Goal: Transaction & Acquisition: Book appointment/travel/reservation

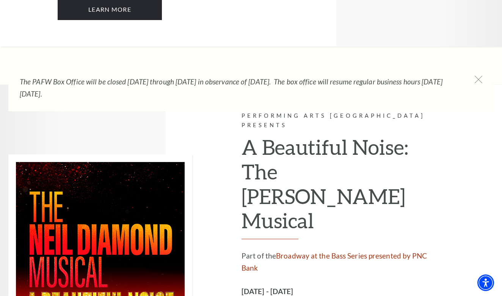
scroll to position [1927, 0]
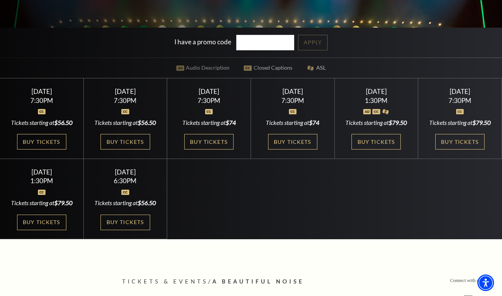
scroll to position [208, 0]
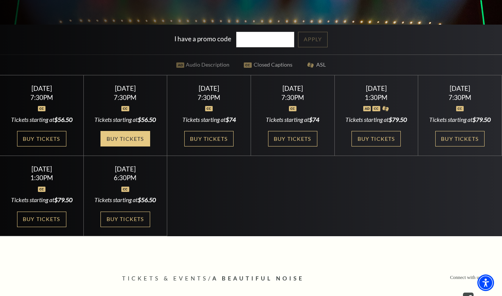
click at [126, 145] on link "Buy Tickets" at bounding box center [124, 139] width 49 height 16
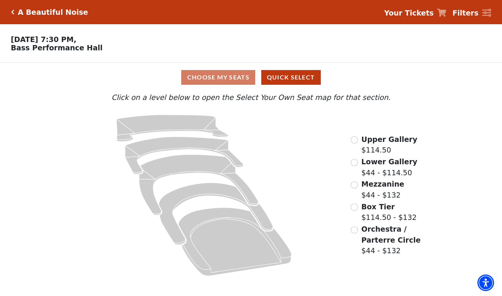
click at [357, 228] on input "Orchestra / Parterre Circle$44 - $132\a" at bounding box center [354, 230] width 7 height 7
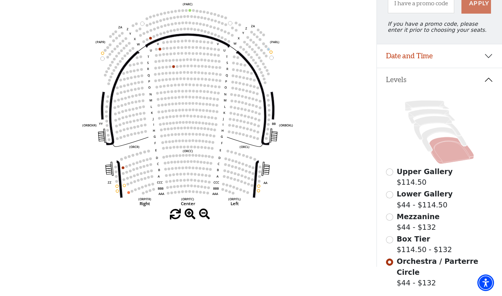
scroll to position [93, 0]
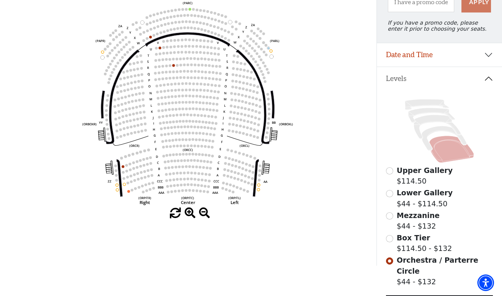
click at [391, 215] on input "Mezzanine$44 - $132\a" at bounding box center [389, 216] width 7 height 7
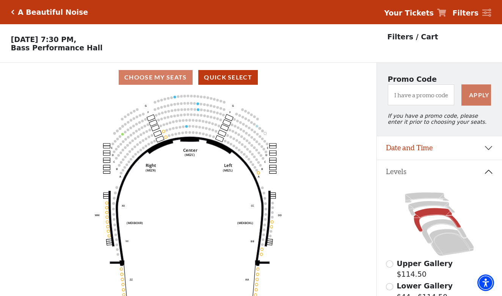
scroll to position [0, 0]
click at [11, 11] on icon "Click here to go back to filters" at bounding box center [12, 11] width 3 height 5
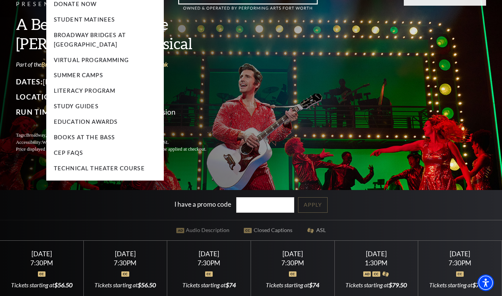
scroll to position [69, 0]
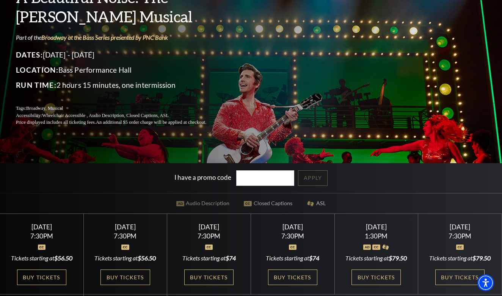
click at [38, 258] on div "Tickets starting at $56.50" at bounding box center [41, 258] width 65 height 8
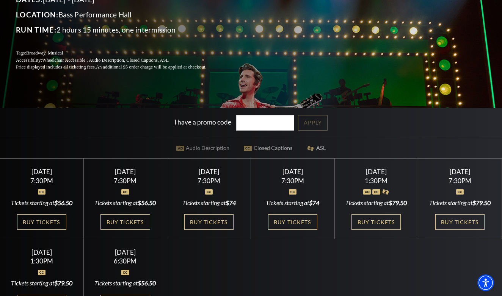
scroll to position [124, 0]
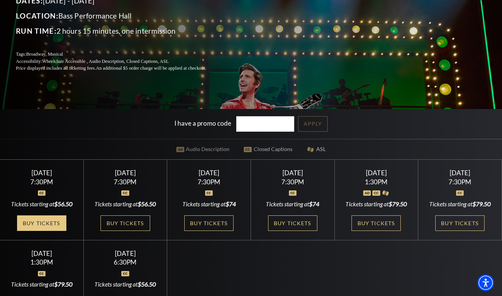
click at [45, 218] on link "Buy Tickets" at bounding box center [41, 224] width 49 height 16
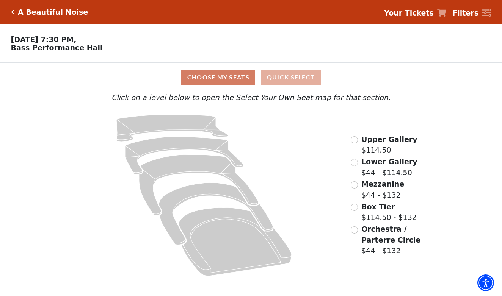
click at [298, 78] on button "Quick Select" at bounding box center [291, 77] width 60 height 15
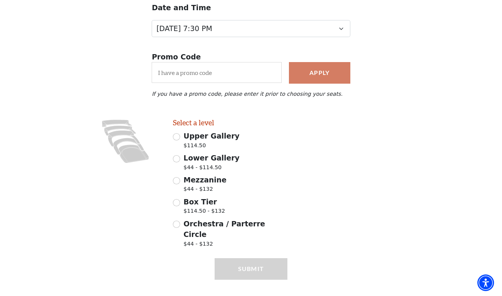
scroll to position [97, 0]
click at [177, 224] on input "Orchestra / Parterre Circle $44 - $132" at bounding box center [176, 224] width 7 height 7
radio input "true"
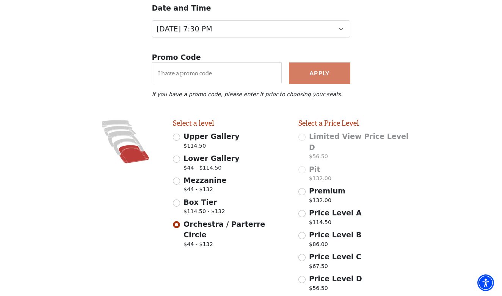
scroll to position [140, 0]
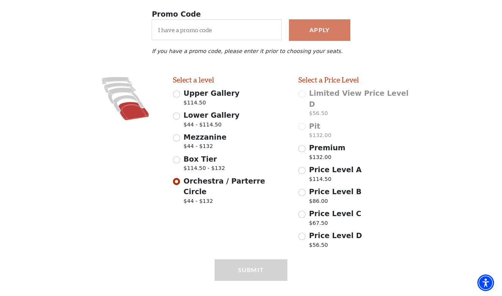
click at [237, 260] on div "Submit" at bounding box center [251, 281] width 73 height 43
click at [240, 260] on div "Submit" at bounding box center [251, 281] width 73 height 43
click at [174, 157] on input "Box Tier $114.50 - $132" at bounding box center [176, 160] width 7 height 7
radio input "true"
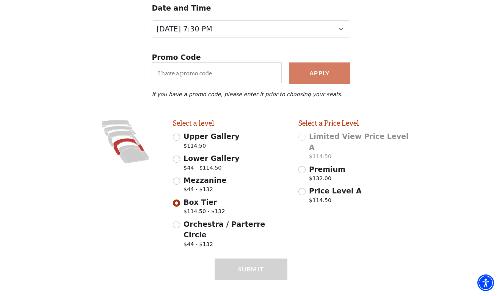
click at [176, 180] on input "Mezzanine $44 - $132" at bounding box center [176, 181] width 7 height 7
radio input "true"
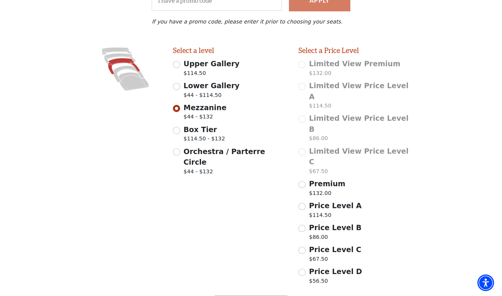
scroll to position [183, 0]
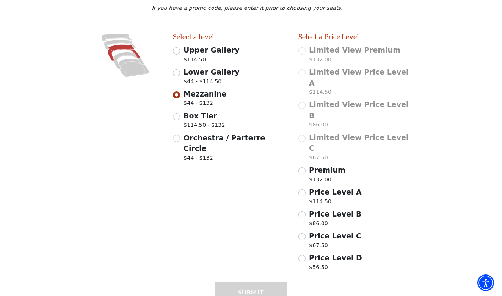
click at [175, 73] on input "Lower Gallery $44 - $114.50" at bounding box center [176, 72] width 7 height 7
radio input "true"
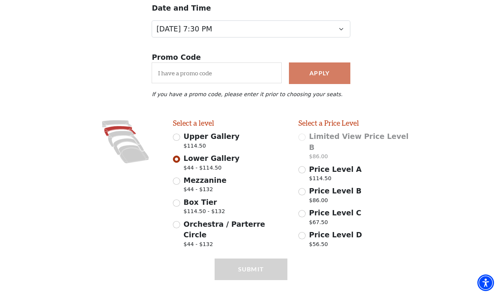
click at [175, 136] on input "Upper Gallery $114.50" at bounding box center [176, 137] width 7 height 7
radio input "true"
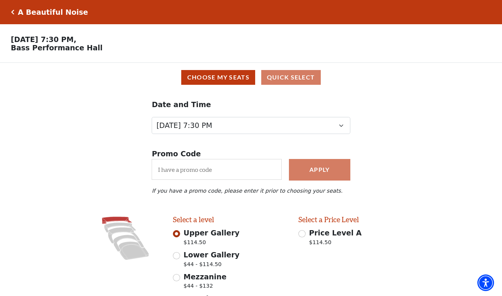
scroll to position [0, 0]
click at [242, 78] on button "Choose My Seats" at bounding box center [218, 77] width 74 height 15
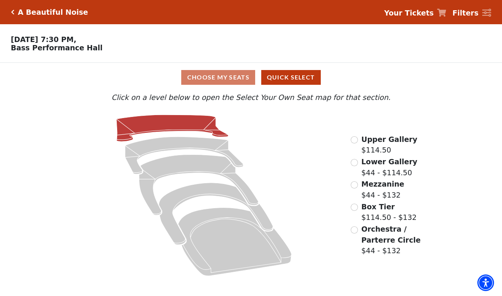
click at [185, 124] on icon at bounding box center [172, 128] width 112 height 27
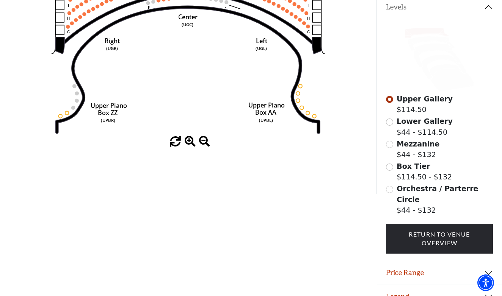
scroll to position [164, 0]
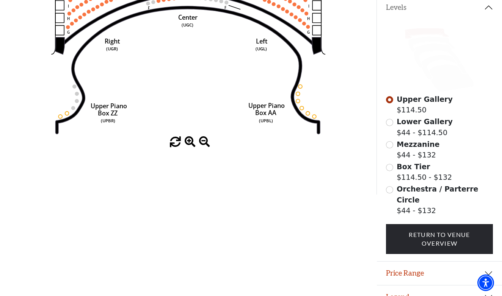
click at [391, 124] on input "Lower Gallery$44 - $114.50\a" at bounding box center [389, 122] width 7 height 7
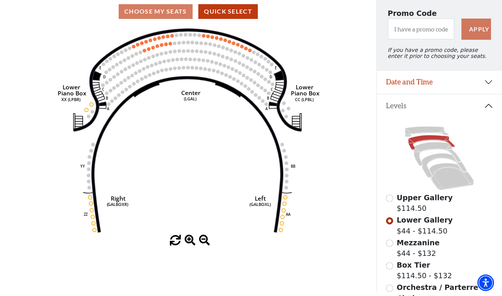
scroll to position [64, 0]
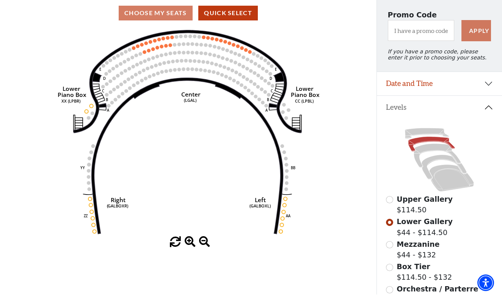
click at [390, 245] on input "Mezzanine$44 - $132\a" at bounding box center [389, 244] width 7 height 7
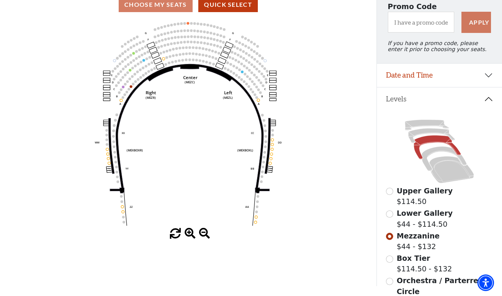
scroll to position [75, 0]
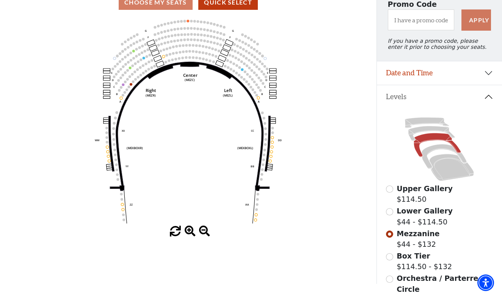
click at [389, 256] on input "Box Tier$114.50 - $132\a" at bounding box center [389, 257] width 7 height 7
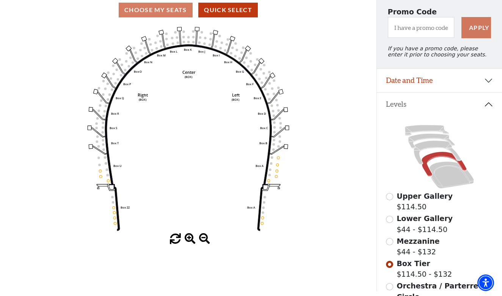
scroll to position [73, 0]
